Goal: Task Accomplishment & Management: Use online tool/utility

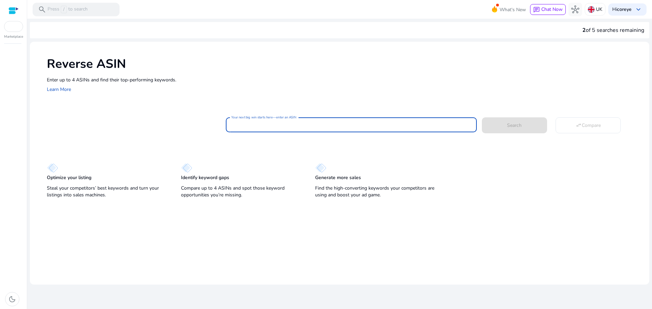
click at [277, 121] on input "Your next big win starts here—enter an ASIN" at bounding box center [351, 124] width 240 height 7
paste input "**********"
type input "**********"
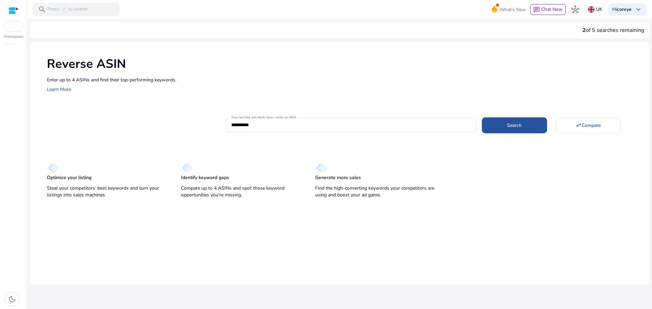
click at [498, 125] on span at bounding box center [514, 125] width 65 height 16
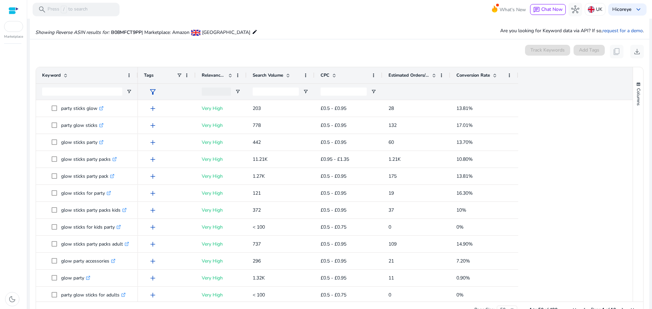
scroll to position [73, 0]
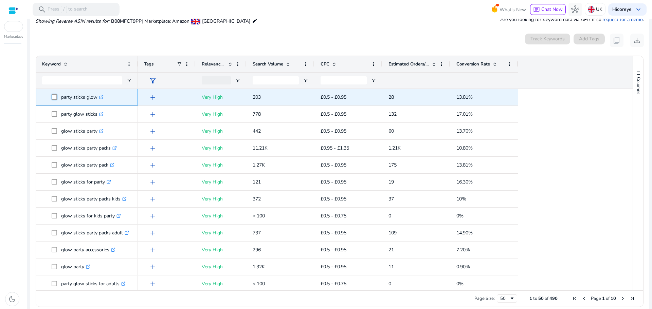
click at [72, 96] on span "party sticks glow .st0{fill:#2c8af8}" at bounding box center [92, 97] width 80 height 14
drag, startPoint x: 58, startPoint y: 99, endPoint x: 98, endPoint y: 100, distance: 39.8
click at [98, 100] on span "party sticks glow .st0{fill:#2c8af8}" at bounding box center [92, 97] width 80 height 14
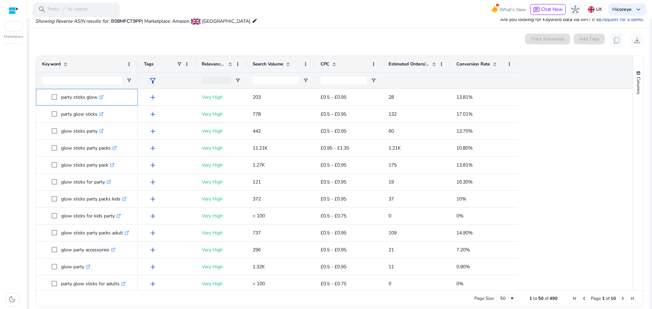
copy span "party sticks glow"
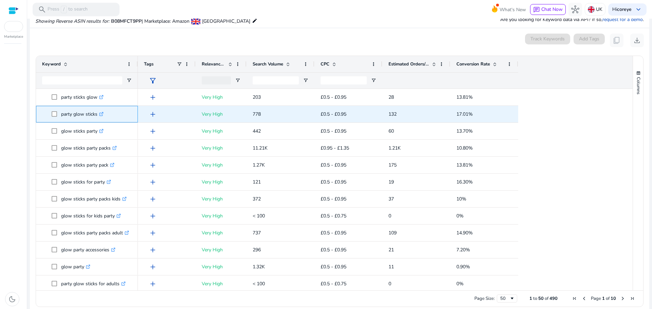
drag, startPoint x: 63, startPoint y: 113, endPoint x: 97, endPoint y: 119, distance: 35.5
click at [97, 119] on p "party glow sticks .st0{fill:#2c8af8}" at bounding box center [82, 114] width 42 height 14
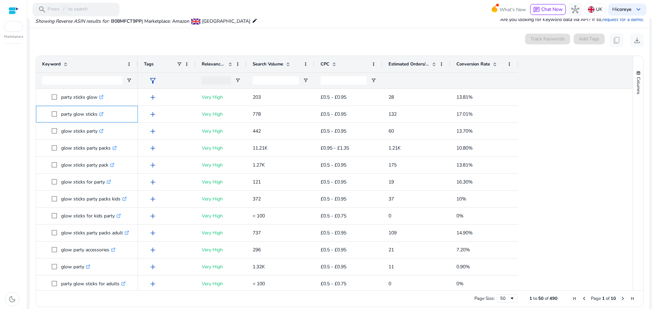
copy p "party glow sticks"
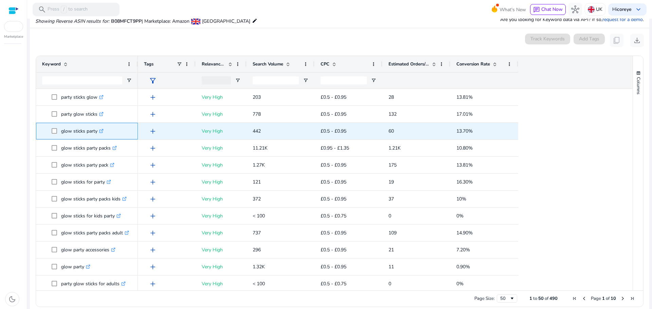
drag, startPoint x: 60, startPoint y: 134, endPoint x: 97, endPoint y: 133, distance: 37.0
click at [97, 133] on span "glow sticks party .st0{fill:#2c8af8}" at bounding box center [92, 131] width 80 height 14
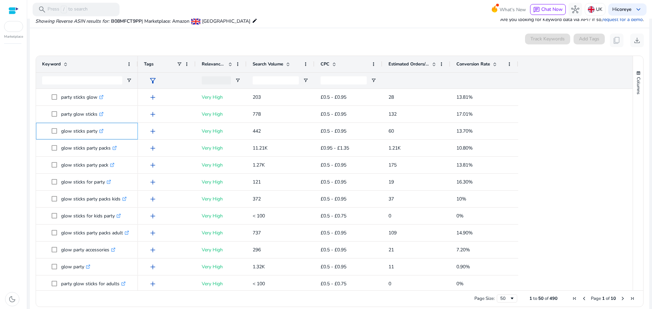
copy span "glow sticks party"
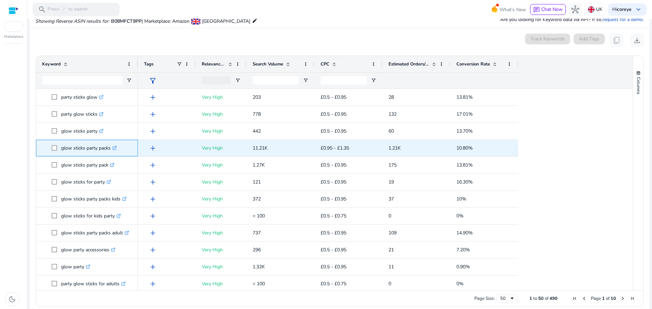
drag, startPoint x: 59, startPoint y: 149, endPoint x: 111, endPoint y: 151, distance: 52.0
click at [111, 151] on span "glow sticks party packs .st0{fill:#2c8af8}" at bounding box center [92, 148] width 80 height 14
copy span "glow sticks party packs"
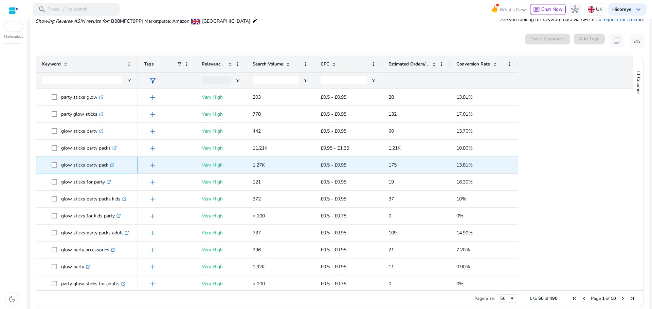
drag, startPoint x: 63, startPoint y: 165, endPoint x: 110, endPoint y: 164, distance: 47.6
click at [110, 164] on p "glow sticks party pack .st0{fill:#2c8af8}" at bounding box center [87, 165] width 53 height 14
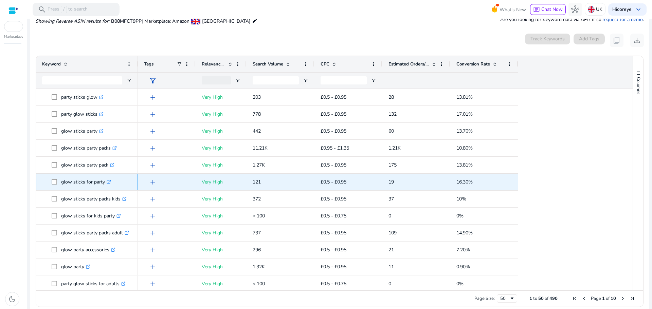
drag, startPoint x: 59, startPoint y: 183, endPoint x: 104, endPoint y: 183, distance: 44.8
click at [104, 183] on span "glow sticks for party .st0{fill:#2c8af8}" at bounding box center [92, 182] width 80 height 14
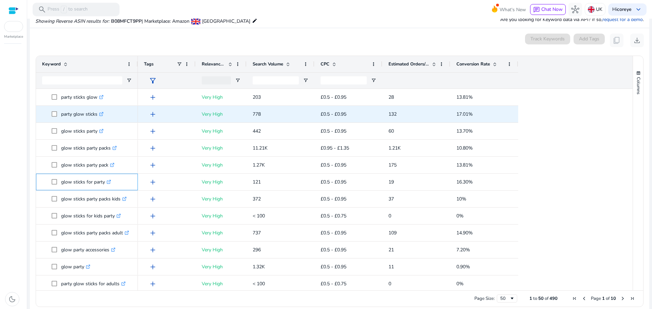
copy span "glow sticks for party"
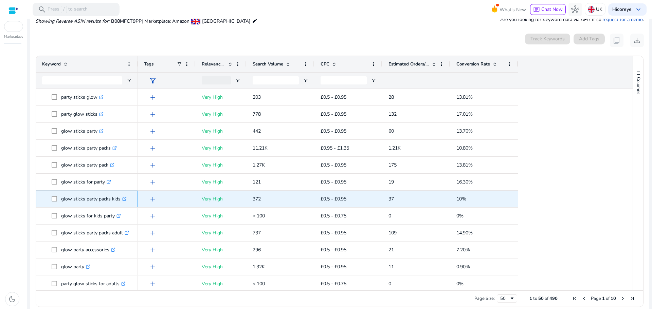
drag, startPoint x: 59, startPoint y: 197, endPoint x: 120, endPoint y: 197, distance: 60.5
click at [120, 197] on span "glow sticks party packs kids .st0{fill:#2c8af8}" at bounding box center [92, 199] width 80 height 14
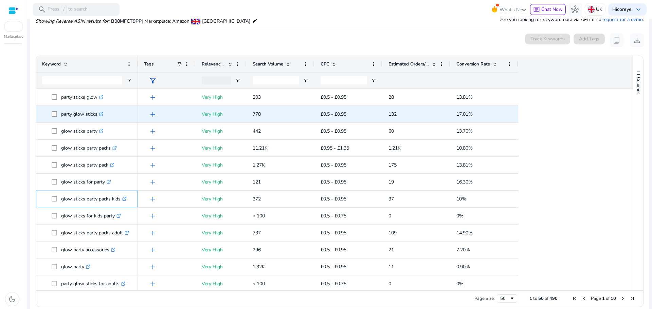
copy span "glow sticks party packs kids"
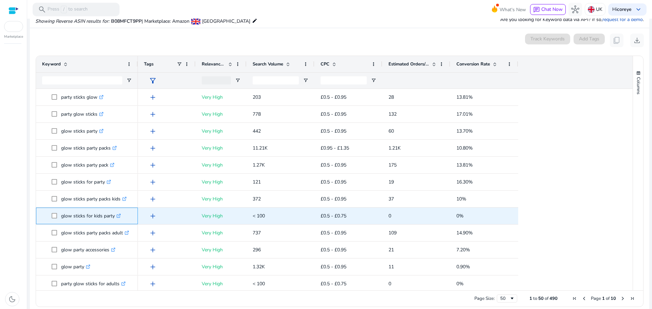
drag, startPoint x: 61, startPoint y: 216, endPoint x: 114, endPoint y: 215, distance: 53.0
click at [114, 215] on span "glow sticks for kids party .st0{fill:#2c8af8}" at bounding box center [92, 216] width 80 height 14
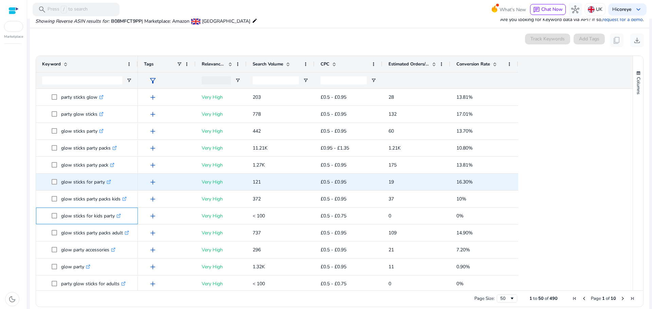
copy span "glow sticks for kids party"
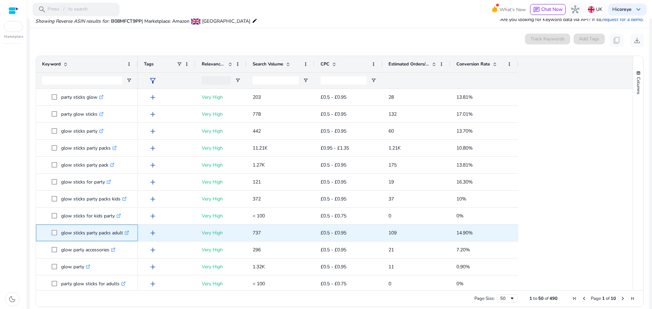
drag, startPoint x: 59, startPoint y: 236, endPoint x: 124, endPoint y: 234, distance: 64.6
click at [124, 234] on span "glow sticks party packs adult .st0{fill:#2c8af8}" at bounding box center [92, 233] width 80 height 14
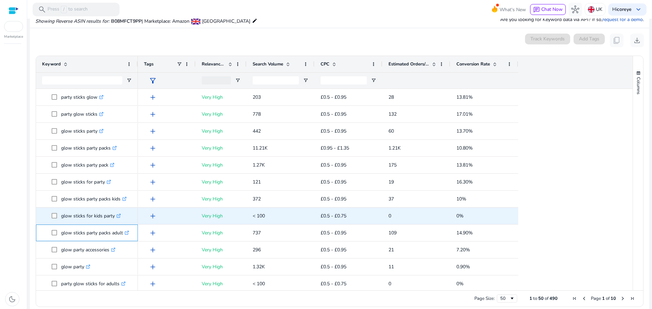
copy span "glow sticks party packs adult"
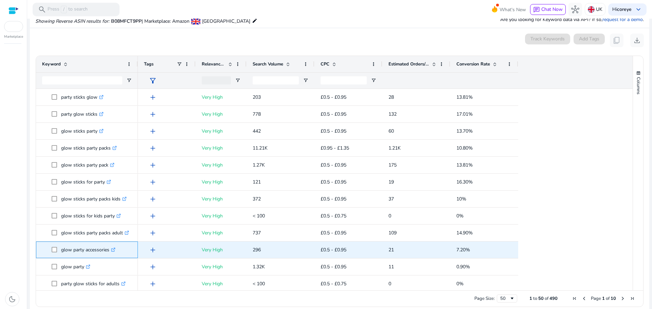
drag, startPoint x: 60, startPoint y: 252, endPoint x: 110, endPoint y: 248, distance: 49.4
click at [110, 248] on span "glow party accessories .st0{fill:#2c8af8}" at bounding box center [92, 250] width 80 height 14
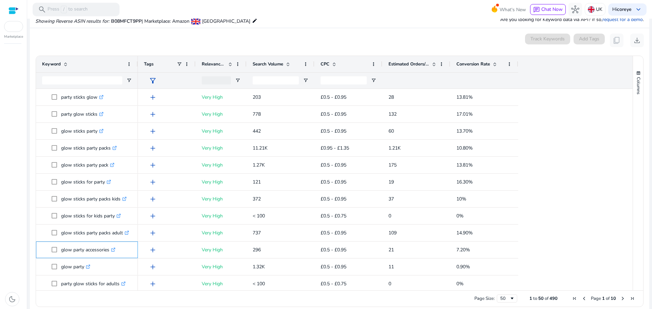
copy span "glow party accessories"
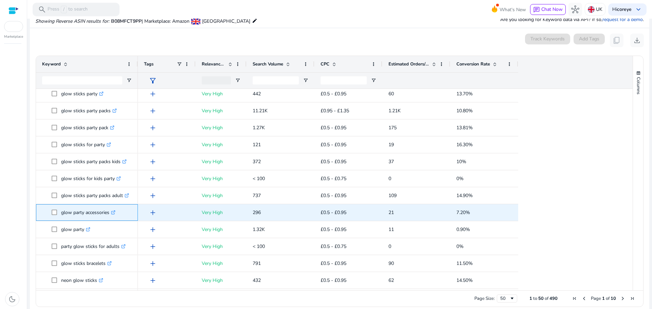
scroll to position [68, 0]
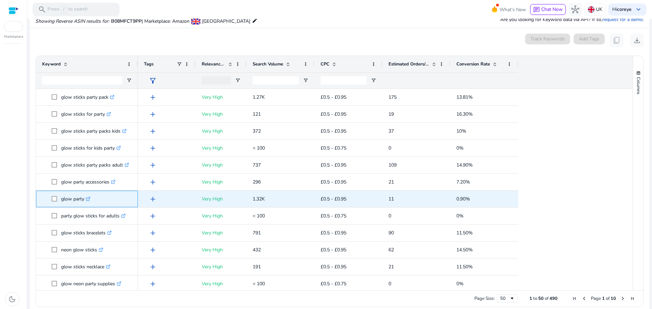
drag, startPoint x: 60, startPoint y: 197, endPoint x: 84, endPoint y: 197, distance: 23.4
click at [84, 197] on span "glow party .st0{fill:#2c8af8}" at bounding box center [92, 199] width 80 height 14
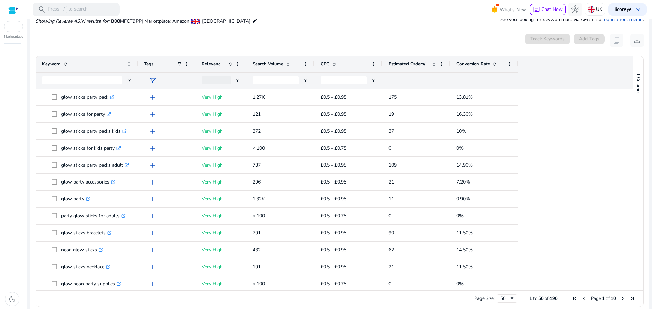
copy span "glow party"
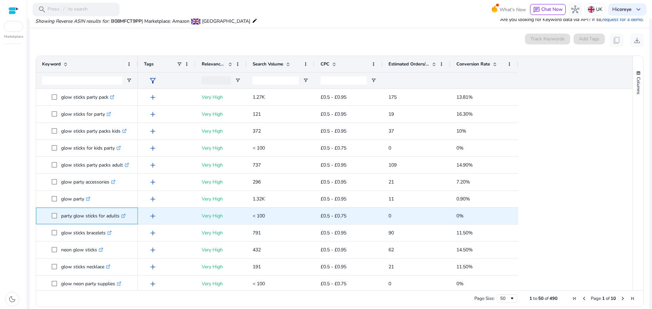
drag, startPoint x: 60, startPoint y: 216, endPoint x: 118, endPoint y: 215, distance: 58.4
click at [118, 215] on span "party glow sticks for adults .st0{fill:#2c8af8}" at bounding box center [92, 216] width 80 height 14
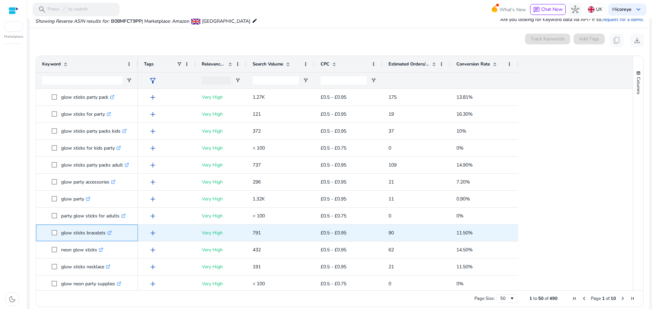
drag, startPoint x: 61, startPoint y: 233, endPoint x: 106, endPoint y: 234, distance: 44.9
click at [106, 234] on span "glow sticks bracelets .st0{fill:#2c8af8}" at bounding box center [92, 233] width 80 height 14
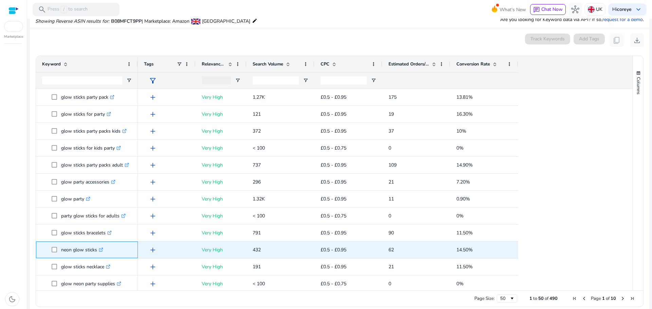
drag, startPoint x: 61, startPoint y: 249, endPoint x: 97, endPoint y: 245, distance: 36.3
click at [97, 245] on span "neon glow sticks .st0{fill:#2c8af8}" at bounding box center [92, 250] width 80 height 14
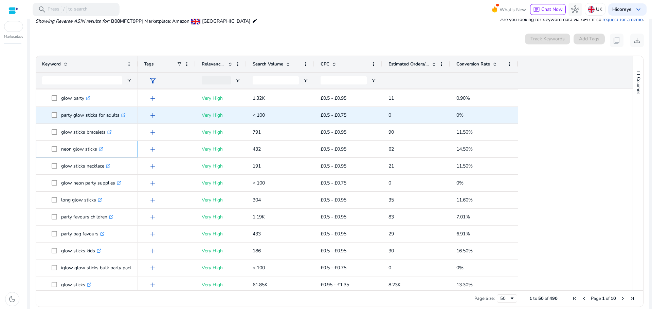
scroll to position [170, 0]
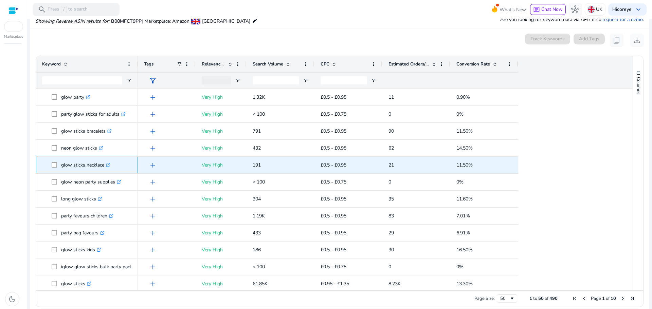
drag, startPoint x: 59, startPoint y: 167, endPoint x: 105, endPoint y: 168, distance: 45.9
click at [105, 168] on span "glow sticks necklace .st0{fill:#2c8af8}" at bounding box center [92, 165] width 80 height 14
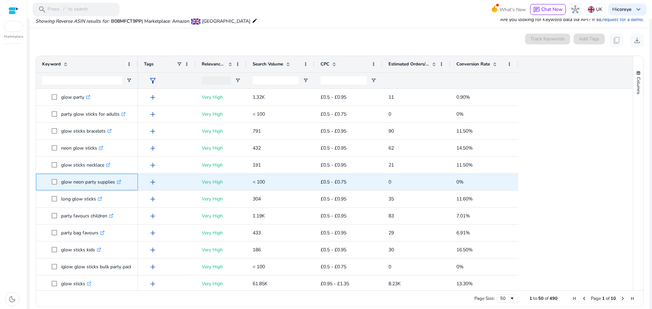
drag, startPoint x: 60, startPoint y: 181, endPoint x: 114, endPoint y: 184, distance: 54.4
click at [114, 184] on span "glow neon party supplies .st0{fill:#2c8af8}" at bounding box center [92, 182] width 80 height 14
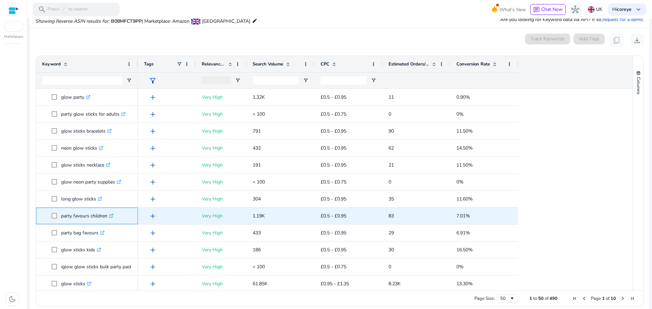
drag, startPoint x: 60, startPoint y: 215, endPoint x: 107, endPoint y: 214, distance: 46.5
click at [107, 214] on span "party favours children .st0{fill:#2c8af8}" at bounding box center [92, 216] width 80 height 14
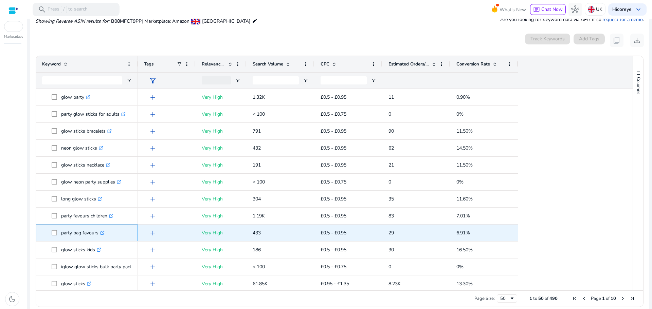
drag, startPoint x: 60, startPoint y: 233, endPoint x: 99, endPoint y: 234, distance: 38.1
click at [99, 234] on span "party bag favours .st0{fill:#2c8af8}" at bounding box center [92, 233] width 80 height 14
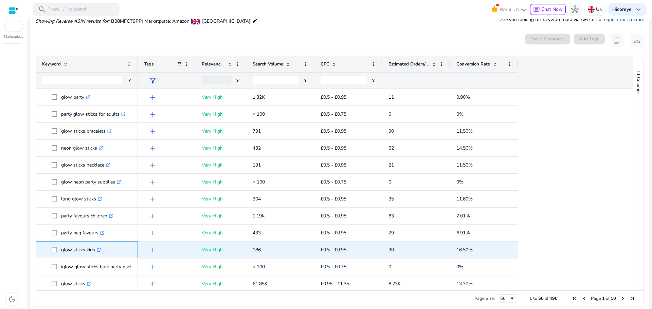
drag, startPoint x: 61, startPoint y: 253, endPoint x: 94, endPoint y: 251, distance: 33.7
click at [94, 251] on span "glow sticks kids .st0{fill:#2c8af8}" at bounding box center [92, 250] width 80 height 14
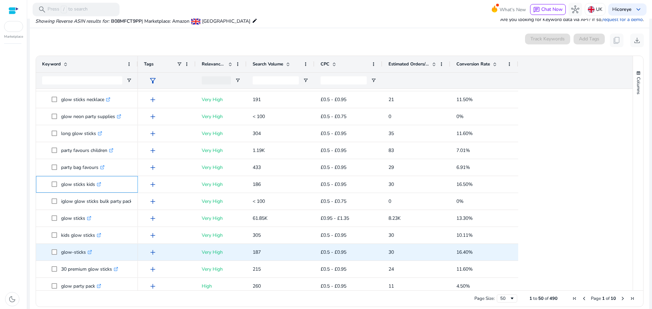
scroll to position [238, 0]
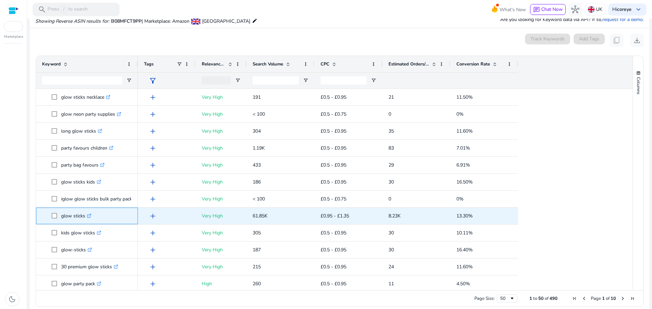
drag, startPoint x: 61, startPoint y: 216, endPoint x: 85, endPoint y: 218, distance: 23.5
click at [85, 218] on p "glow sticks .st0{fill:#2c8af8}" at bounding box center [76, 216] width 30 height 14
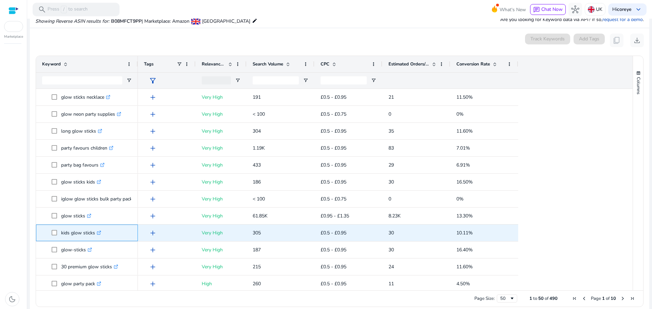
drag, startPoint x: 61, startPoint y: 234, endPoint x: 94, endPoint y: 231, distance: 33.1
click at [94, 231] on p "kids glow sticks .st0{fill:#2c8af8}" at bounding box center [81, 233] width 40 height 14
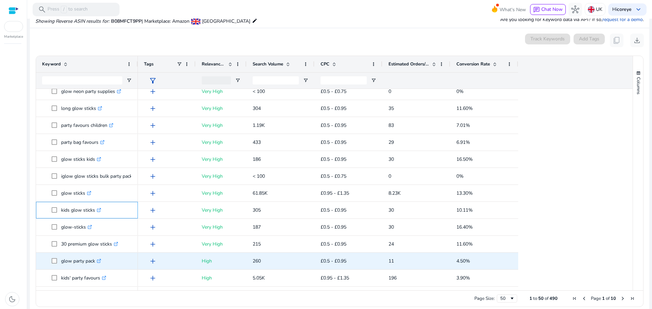
scroll to position [272, 0]
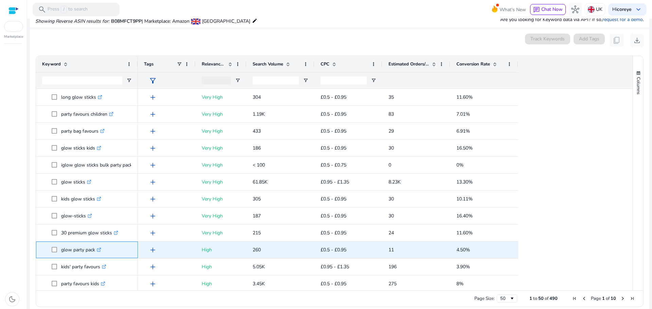
drag, startPoint x: 60, startPoint y: 252, endPoint x: 95, endPoint y: 248, distance: 35.0
click at [95, 248] on span "glow party pack .st0{fill:#2c8af8}" at bounding box center [92, 250] width 80 height 14
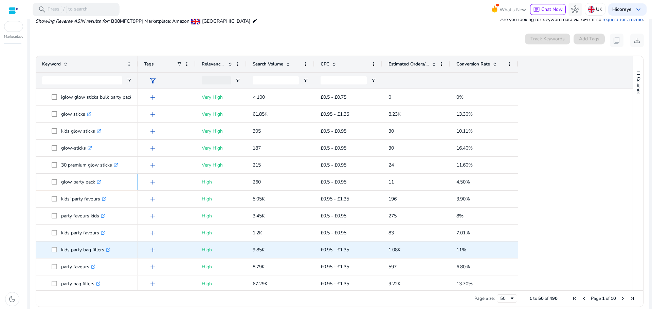
scroll to position [408, 0]
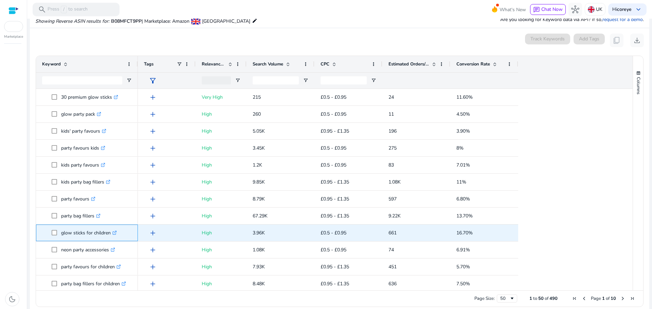
drag, startPoint x: 58, startPoint y: 233, endPoint x: 110, endPoint y: 232, distance: 51.6
click at [110, 232] on span "glow sticks for children .st0{fill:#2c8af8}" at bounding box center [92, 233] width 80 height 14
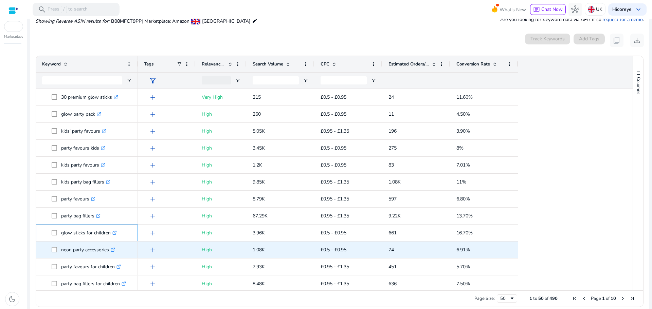
scroll to position [442, 0]
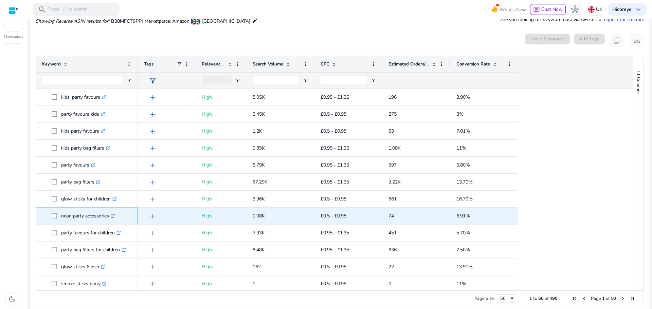
drag, startPoint x: 62, startPoint y: 215, endPoint x: 110, endPoint y: 209, distance: 48.3
click at [110, 209] on div "neon party accessories .st0{fill:#2c8af8}" at bounding box center [87, 216] width 90 height 16
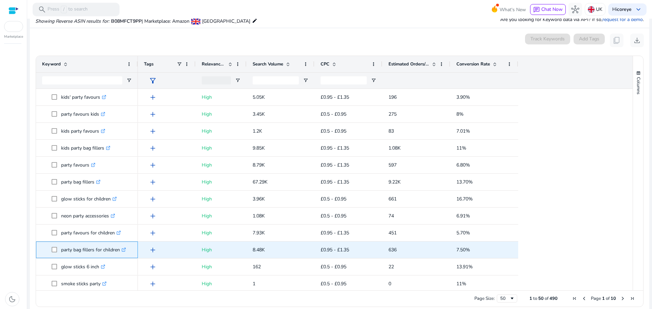
drag, startPoint x: 61, startPoint y: 252, endPoint x: 120, endPoint y: 251, distance: 59.1
click at [120, 251] on span "party bag fillers for children .st0{fill:#2c8af8}" at bounding box center [92, 250] width 80 height 14
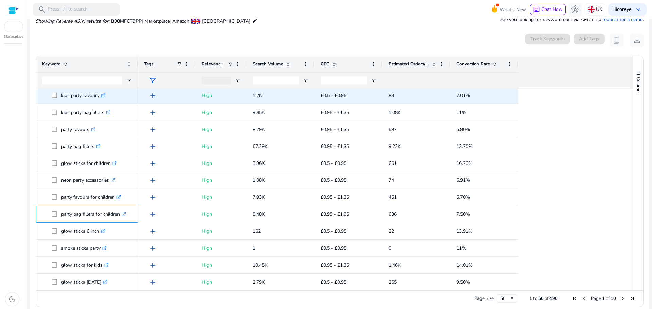
scroll to position [544, 0]
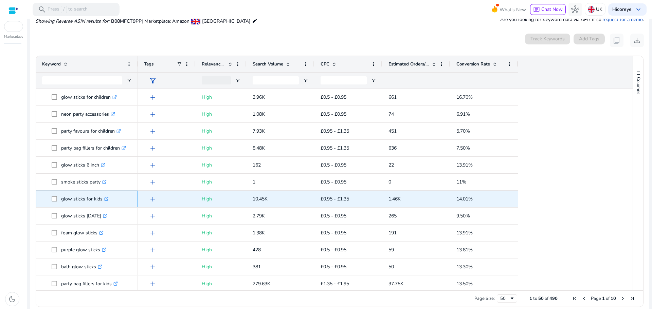
drag, startPoint x: 60, startPoint y: 200, endPoint x: 102, endPoint y: 201, distance: 41.1
click at [102, 201] on span "glow sticks for kids .st0{fill:#2c8af8}" at bounding box center [92, 199] width 80 height 14
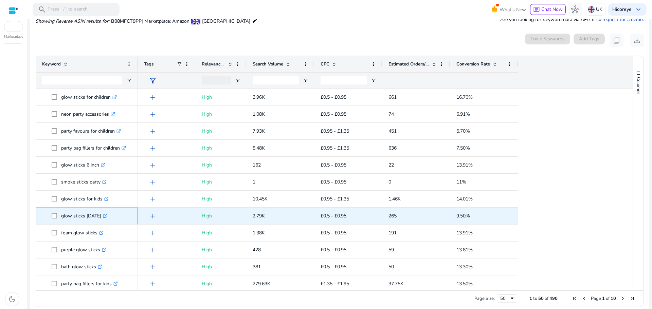
drag, startPoint x: 60, startPoint y: 214, endPoint x: 109, endPoint y: 214, distance: 48.6
click at [109, 214] on span "glow sticks [DATE] .st0{fill:#2c8af8}" at bounding box center [92, 216] width 80 height 14
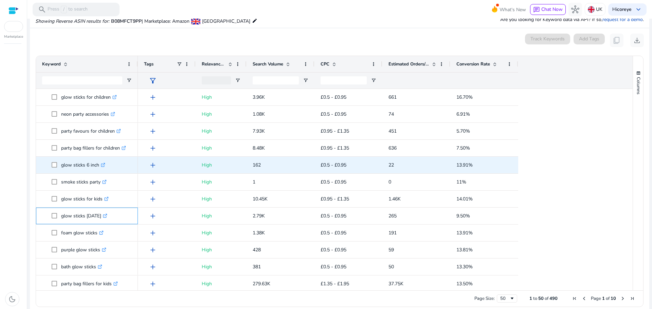
scroll to position [611, 0]
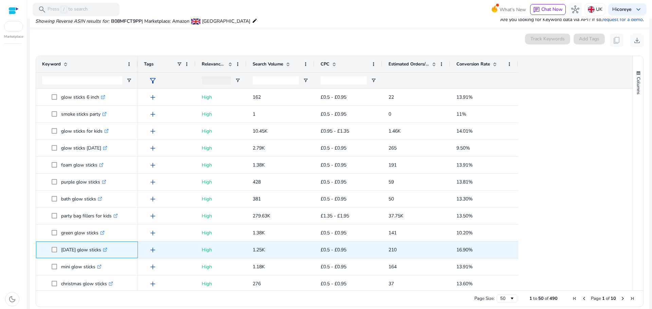
drag, startPoint x: 60, startPoint y: 248, endPoint x: 108, endPoint y: 246, distance: 48.6
click at [108, 246] on span "[DATE] glow sticks .st0{fill:#2c8af8}" at bounding box center [92, 250] width 80 height 14
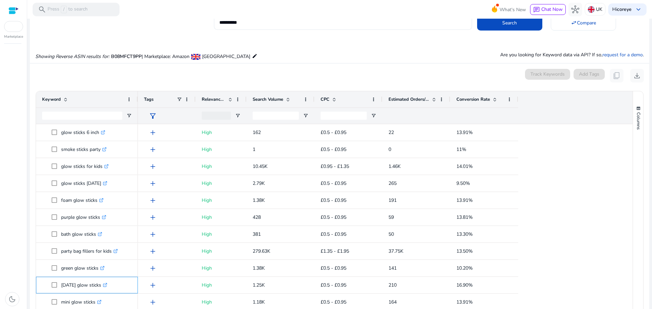
scroll to position [0, 0]
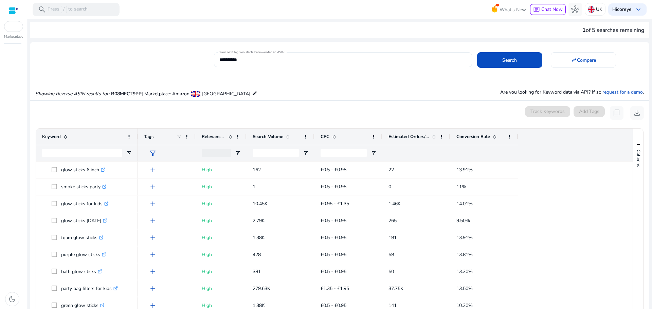
click at [277, 59] on input "**********" at bounding box center [342, 59] width 247 height 7
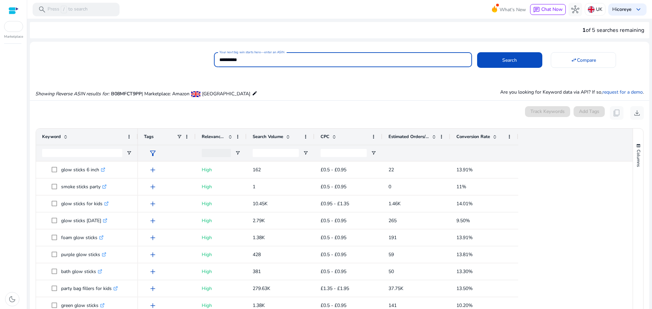
click at [277, 59] on input "**********" at bounding box center [342, 59] width 247 height 7
paste input
type input "**********"
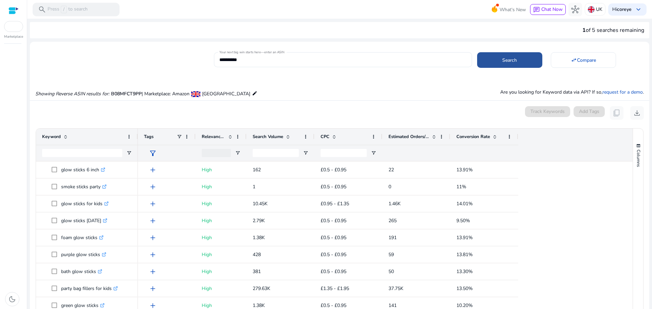
click at [502, 56] on span at bounding box center [509, 60] width 65 height 16
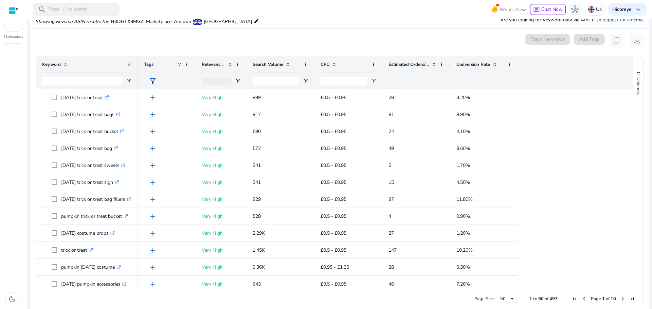
scroll to position [73, 0]
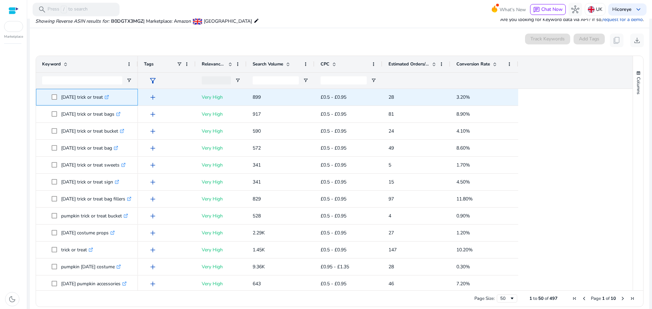
drag, startPoint x: 60, startPoint y: 98, endPoint x: 111, endPoint y: 99, distance: 51.3
click at [111, 99] on span "[DATE] trick or treat .st0{fill:#2c8af8}" at bounding box center [92, 97] width 80 height 14
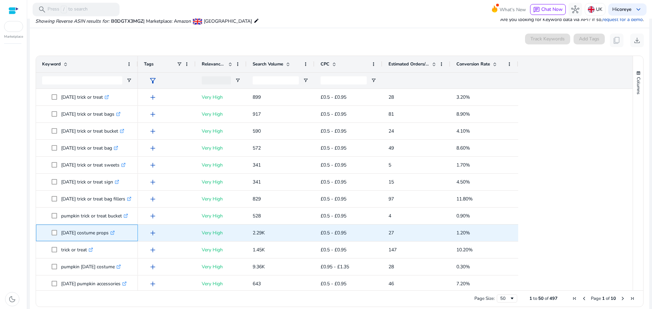
drag, startPoint x: 63, startPoint y: 229, endPoint x: 114, endPoint y: 232, distance: 51.4
click at [114, 232] on p "[DATE] costume props .st0{fill:#2c8af8}" at bounding box center [88, 233] width 54 height 14
click at [56, 235] on span "[DATE] costume props .st0{fill:#2c8af8}" at bounding box center [92, 233] width 80 height 14
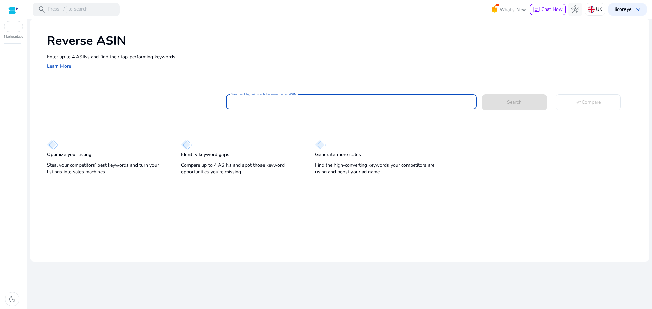
click at [281, 104] on input "Your next big win starts here—enter an ASIN" at bounding box center [351, 101] width 240 height 7
paste input "**********"
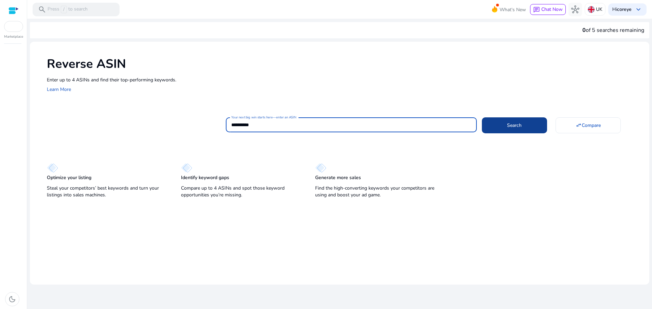
type input "**********"
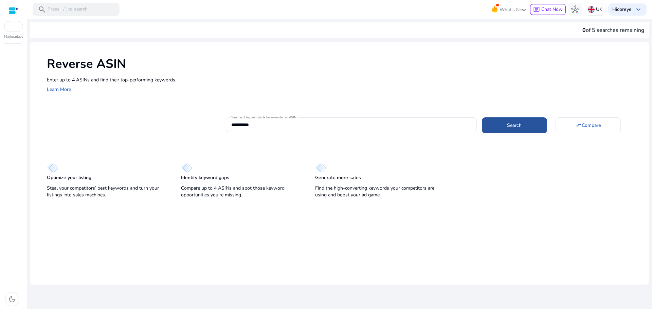
click at [530, 121] on span at bounding box center [514, 125] width 65 height 16
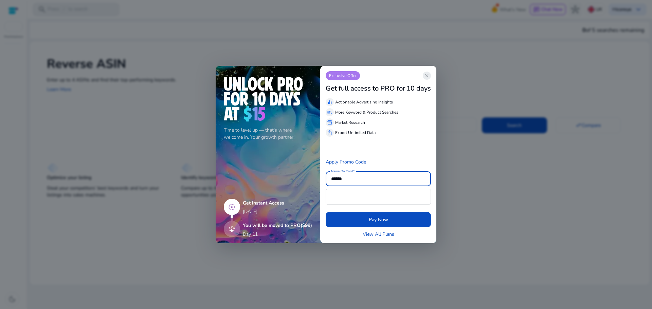
click at [429, 77] on span "close" at bounding box center [426, 75] width 5 height 5
